Goal: Task Accomplishment & Management: Use online tool/utility

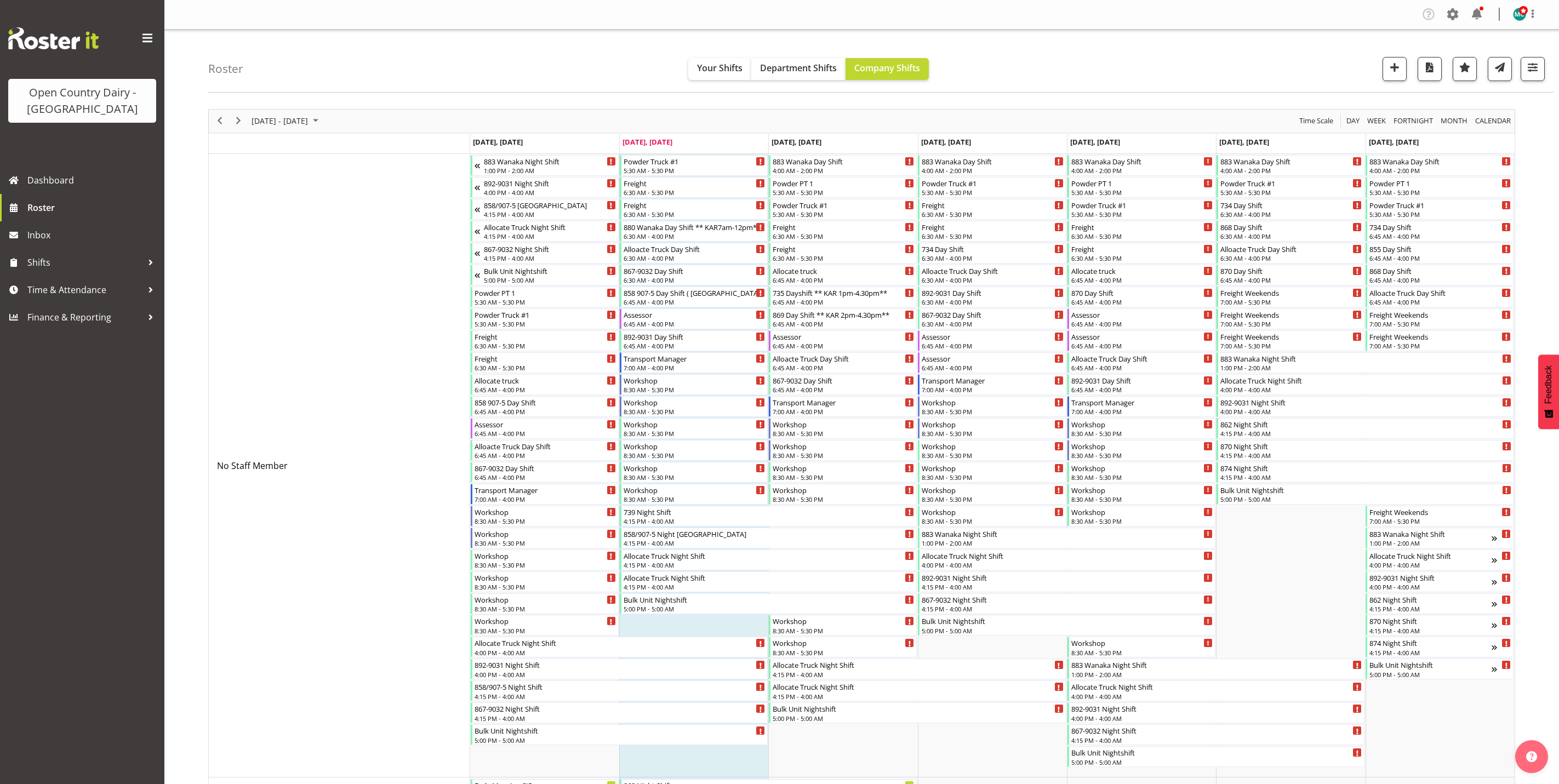
scroll to position [692, 0]
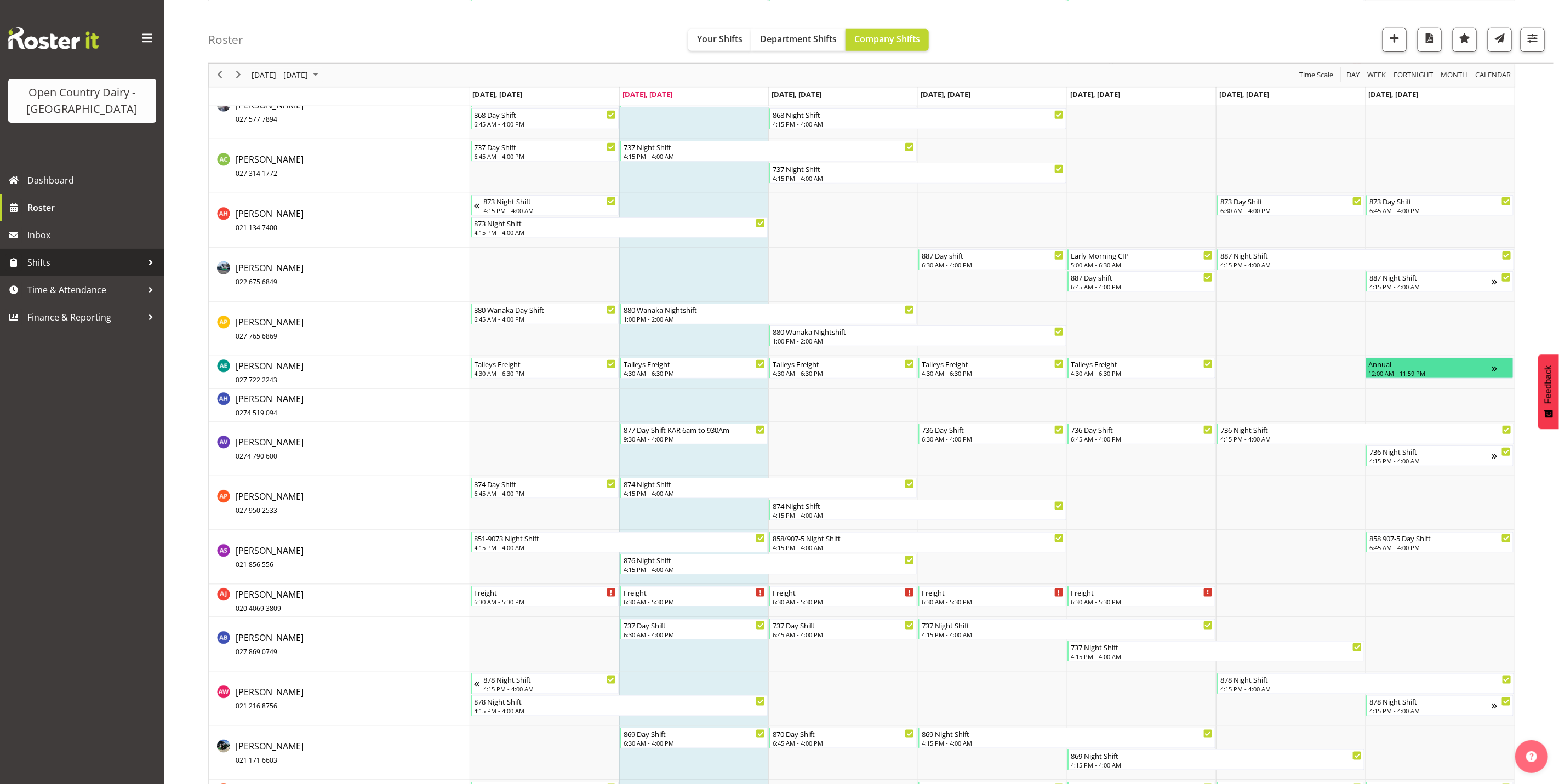
click at [50, 267] on span "Shifts" at bounding box center [84, 263] width 115 height 16
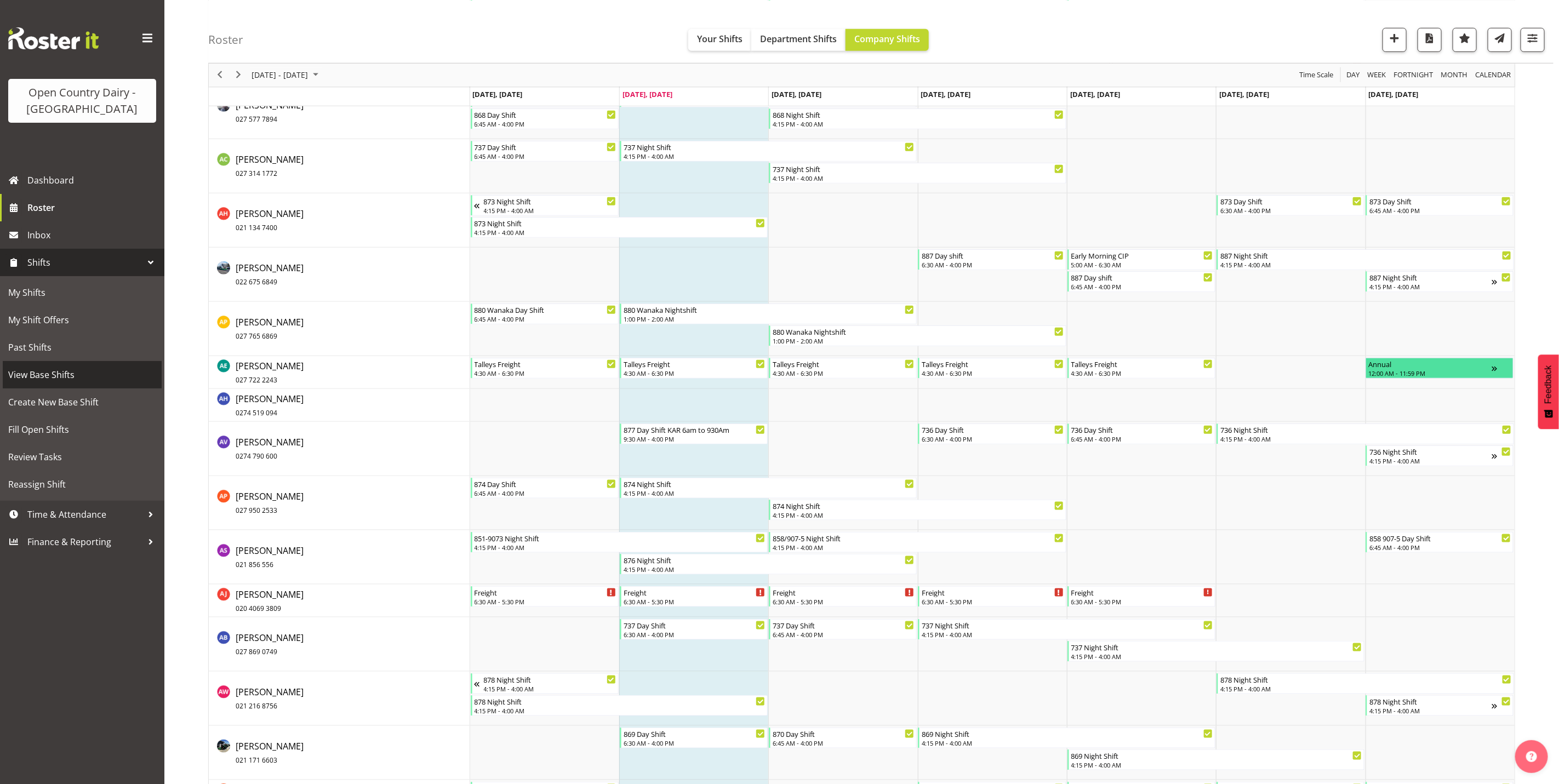
click at [44, 374] on span "View Base Shifts" at bounding box center [82, 374] width 148 height 16
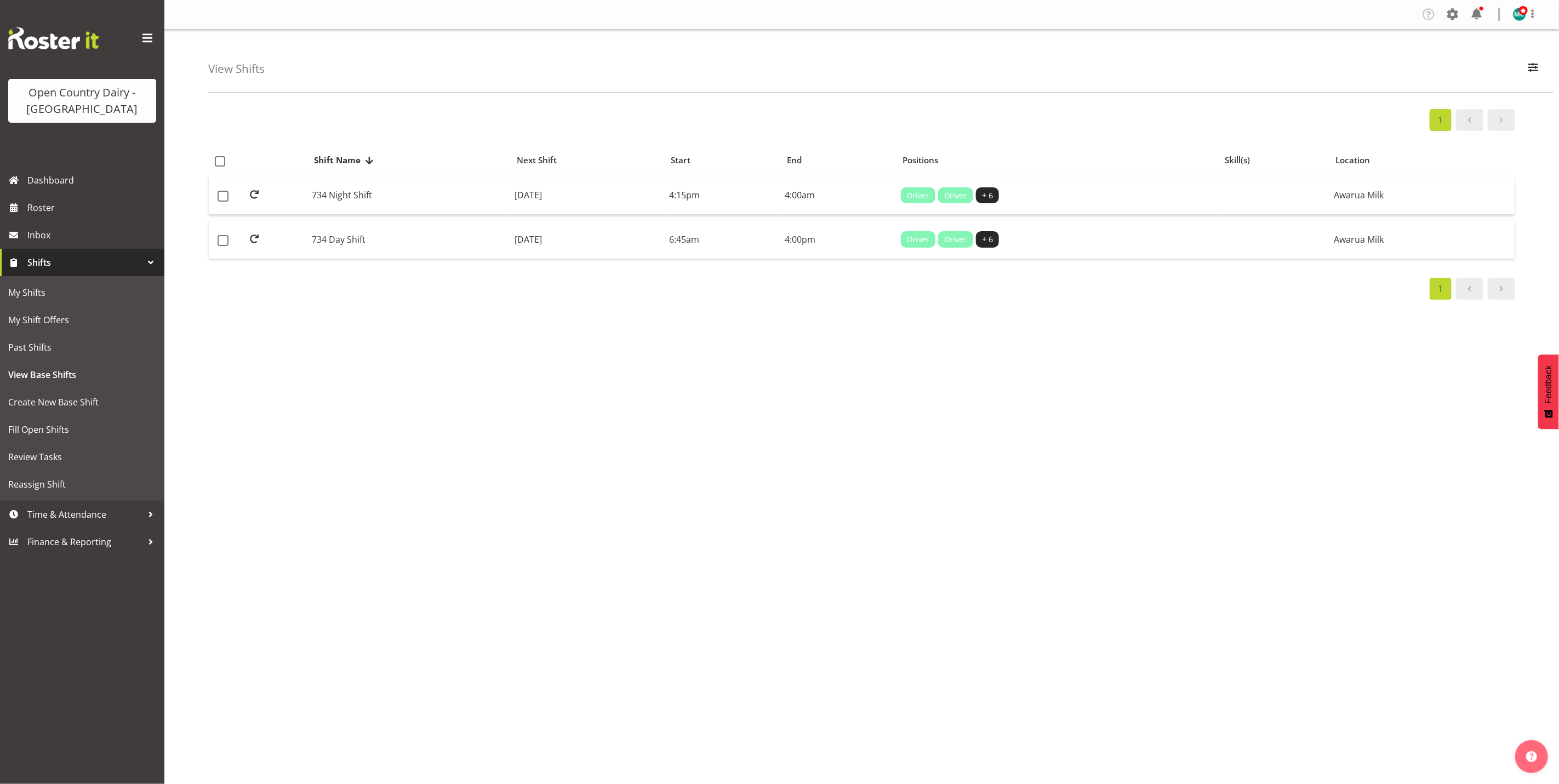
select select "988"
click at [1541, 64] on button "button" at bounding box center [1533, 69] width 23 height 24
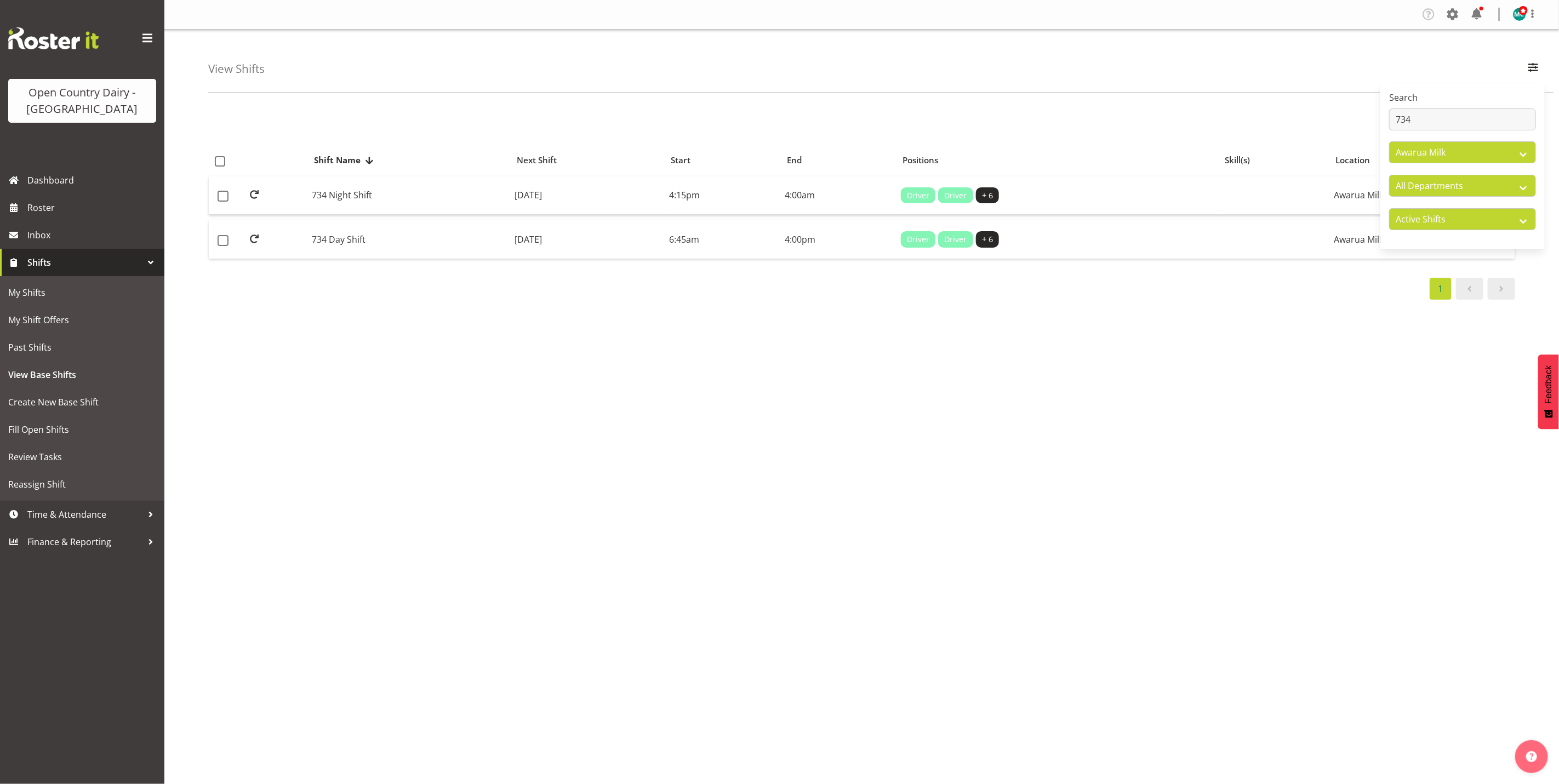
click at [1456, 107] on div "Search 734" at bounding box center [1462, 111] width 147 height 40
click at [1452, 116] on input "734" at bounding box center [1462, 119] width 147 height 22
type input "7"
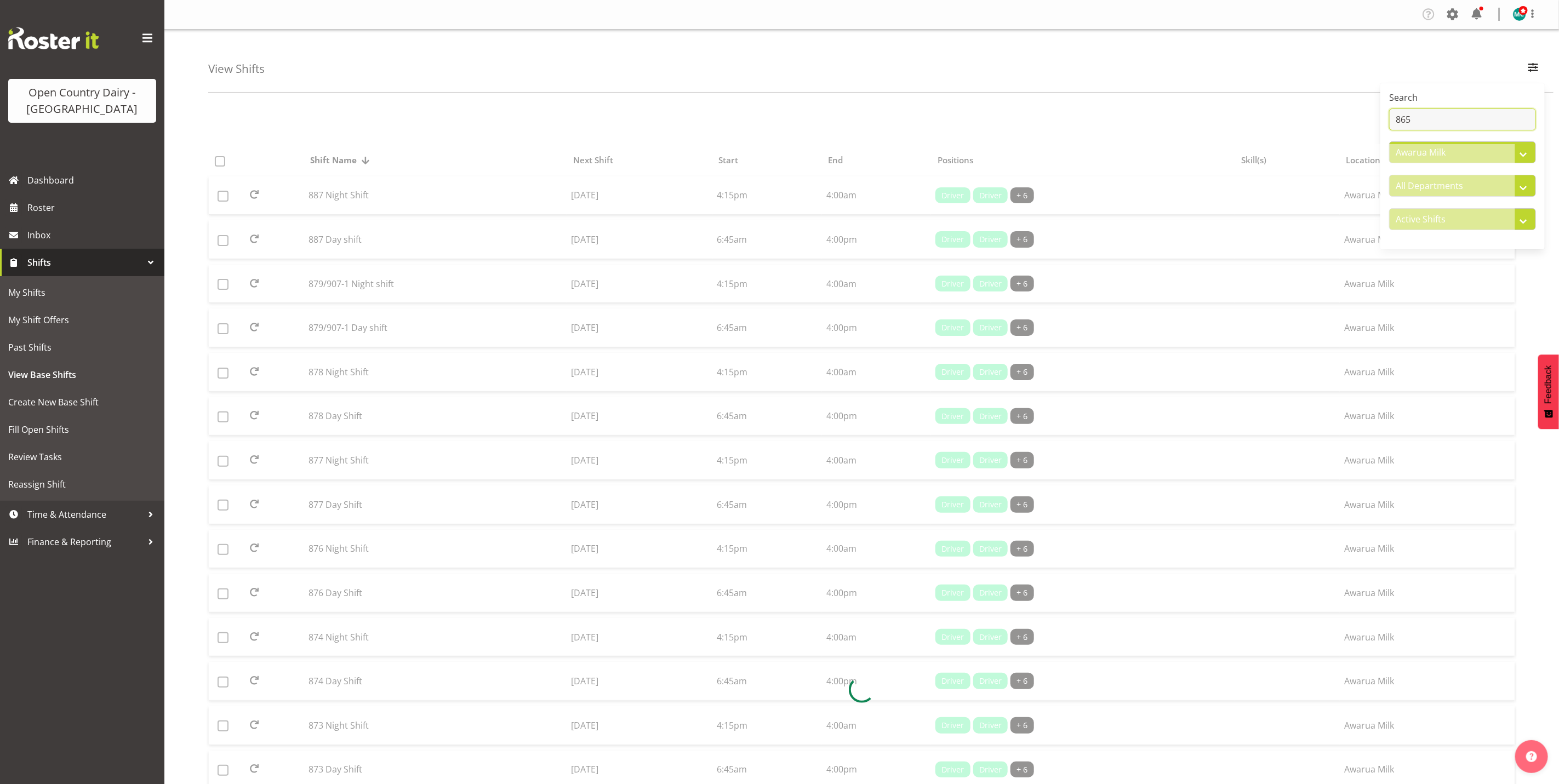
type input "865"
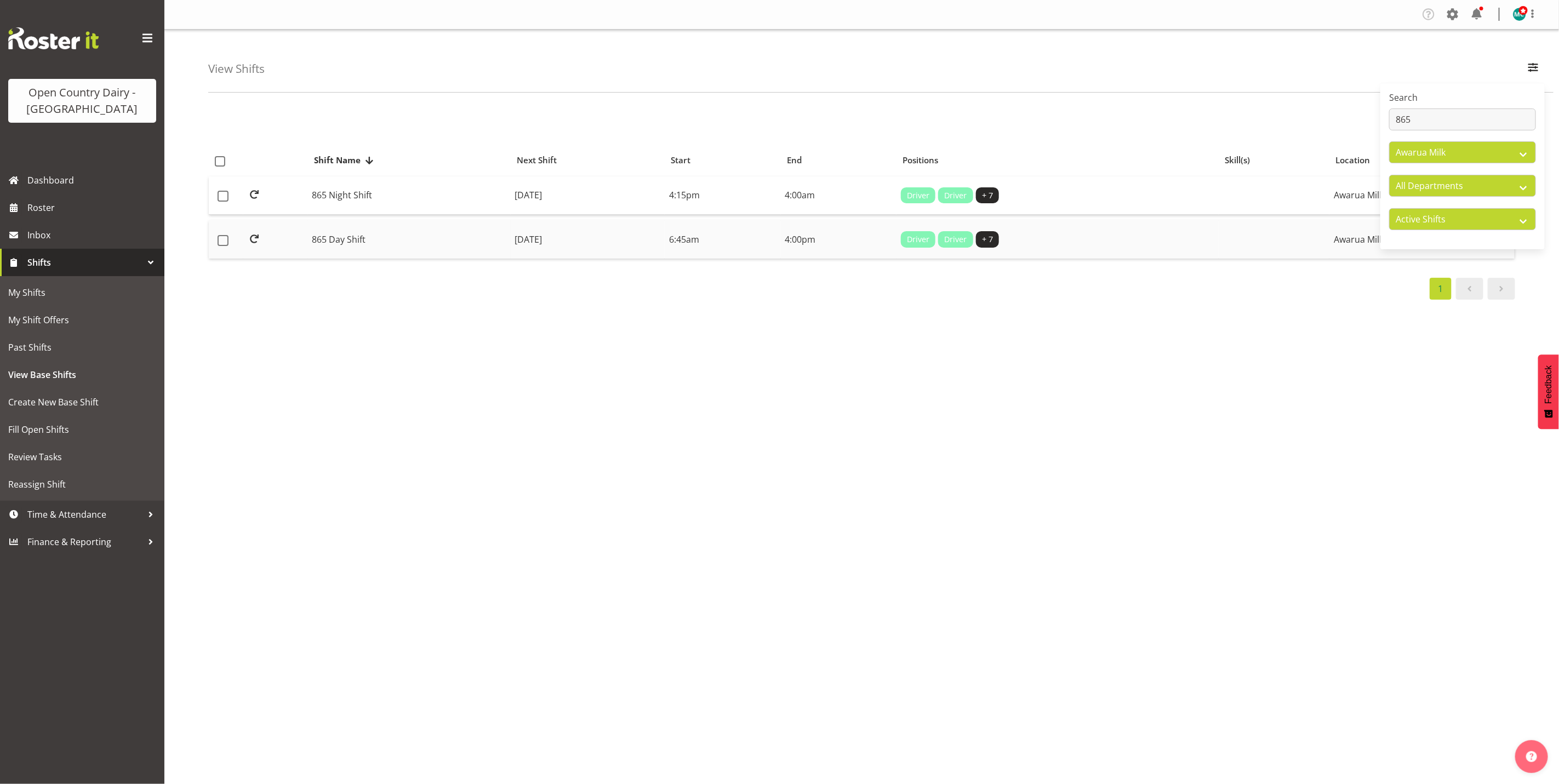
click at [344, 246] on td "865 Day Shift" at bounding box center [409, 239] width 203 height 38
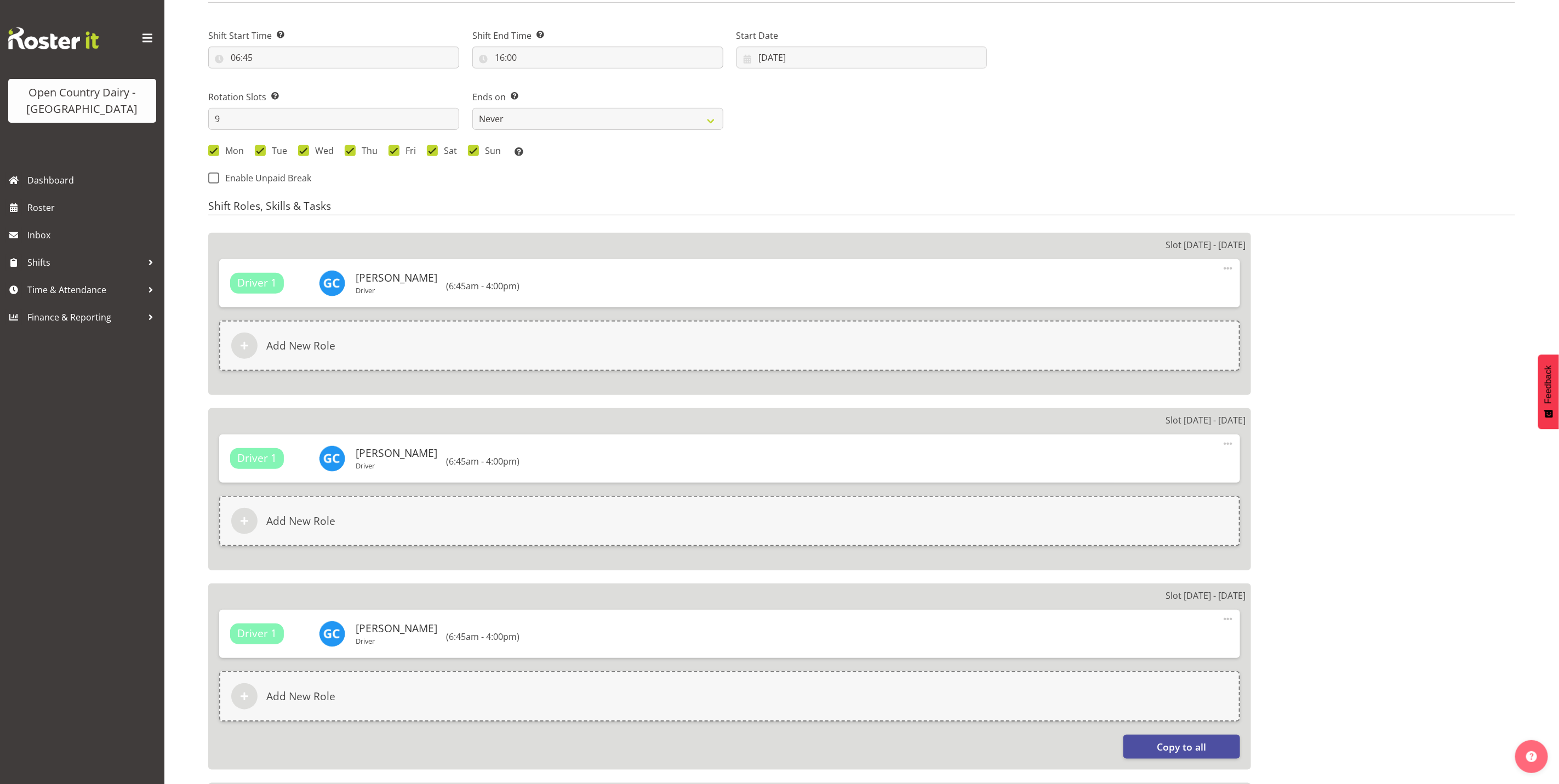
select select
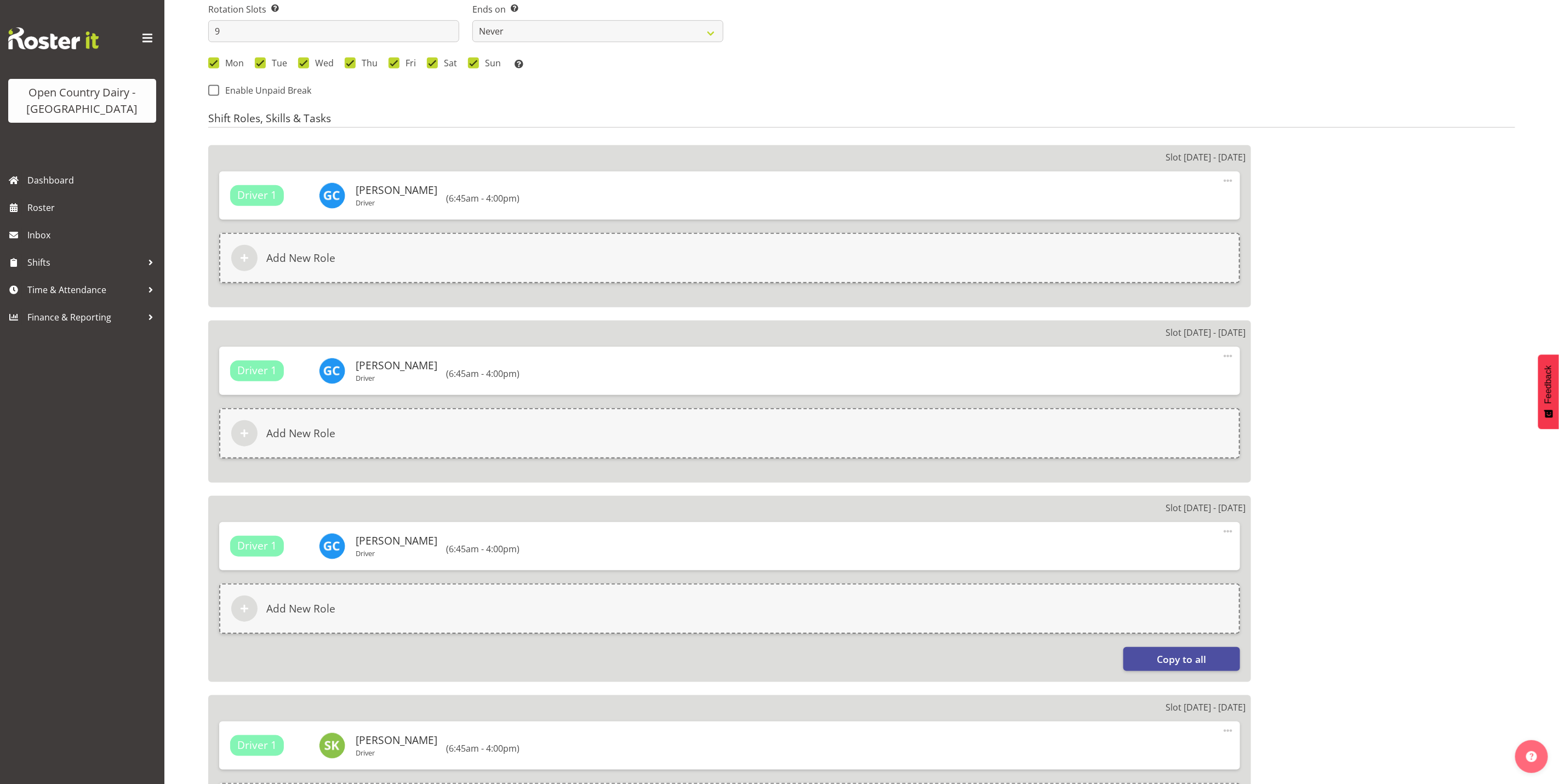
select select
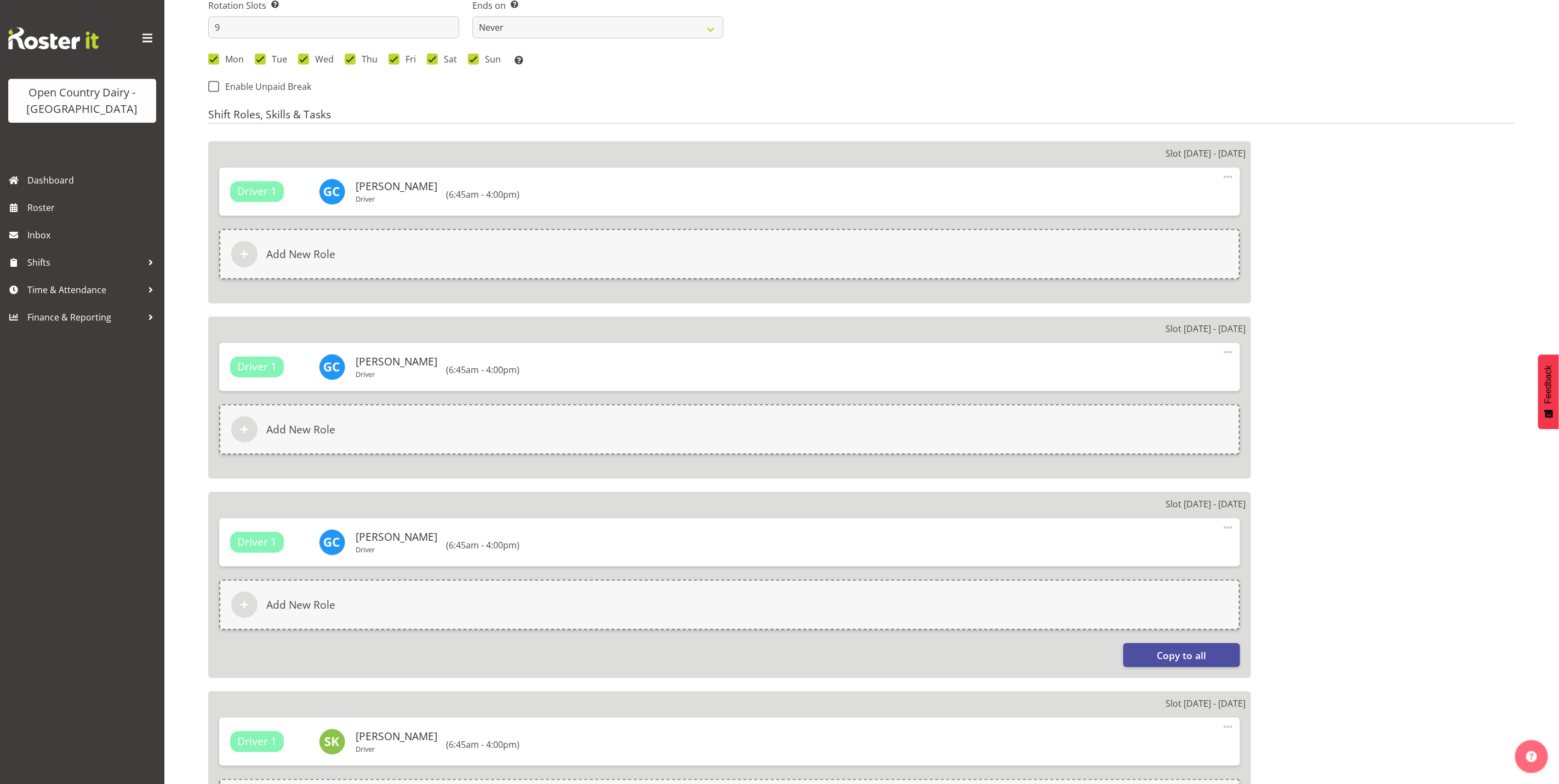
select select
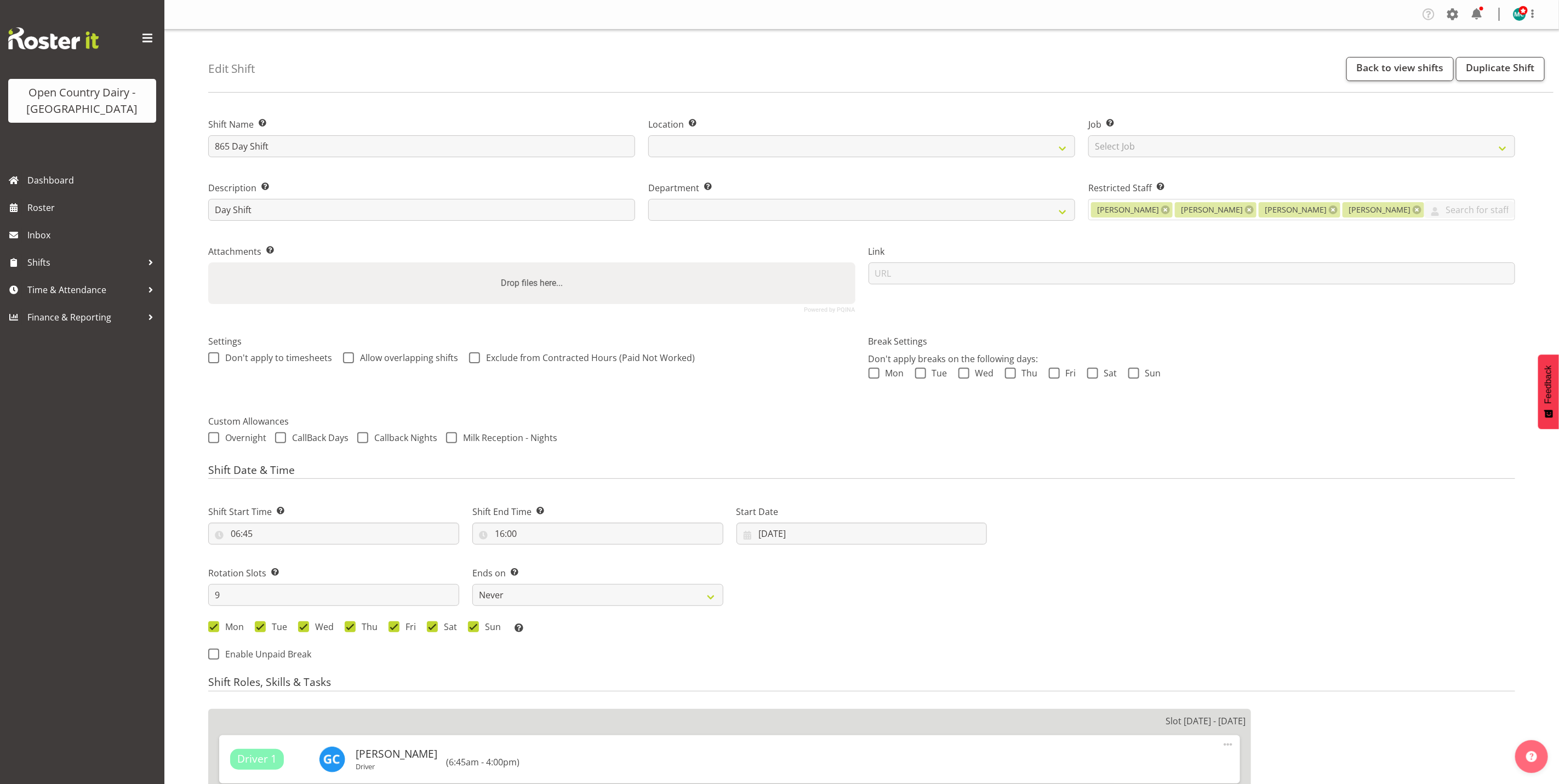
select select "678"
drag, startPoint x: 58, startPoint y: 293, endPoint x: 65, endPoint y: 294, distance: 7.1
click at [58, 293] on span "Time & Attendance" at bounding box center [84, 290] width 115 height 16
